Goal: Information Seeking & Learning: Learn about a topic

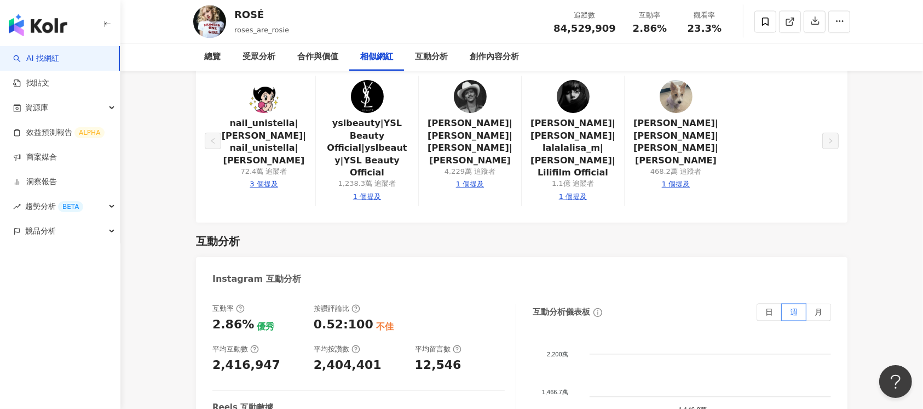
scroll to position [2045, 0]
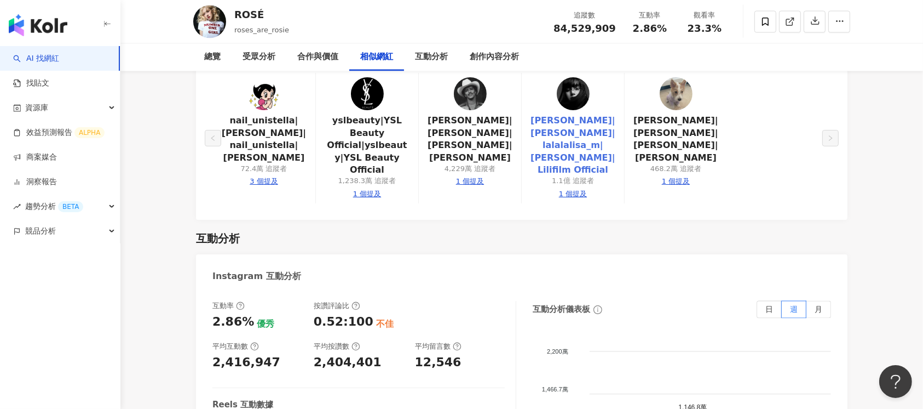
click at [592, 128] on link "[PERSON_NAME]|[PERSON_NAME]|lalalalisa_m|[PERSON_NAME]|Lilifilm Official" at bounding box center [573, 144] width 85 height 61
